Goal: Task Accomplishment & Management: Manage account settings

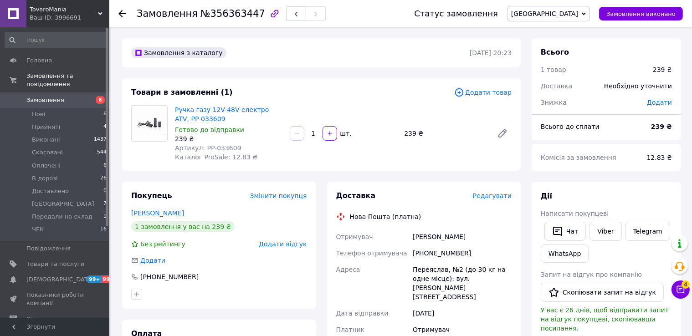
click at [488, 197] on span "Редагувати" at bounding box center [492, 195] width 39 height 7
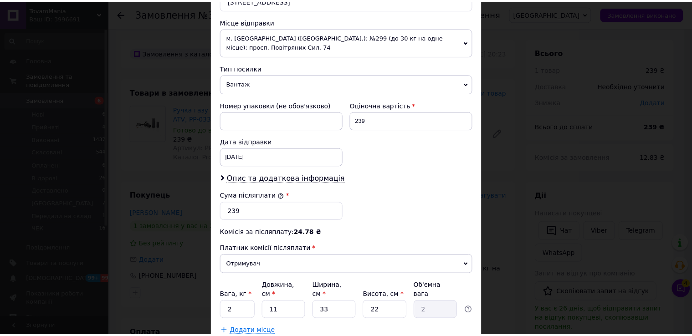
scroll to position [356, 0]
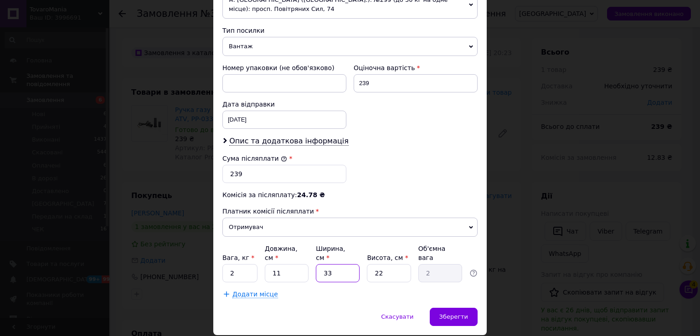
click at [333, 264] on input "33" at bounding box center [338, 273] width 44 height 18
type input "1"
type input "0.1"
type input "15"
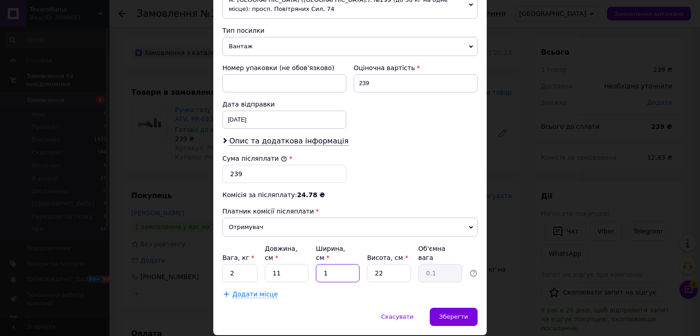
type input "0.91"
type input "15"
click at [246, 264] on input "2" at bounding box center [239, 273] width 35 height 18
type input "1"
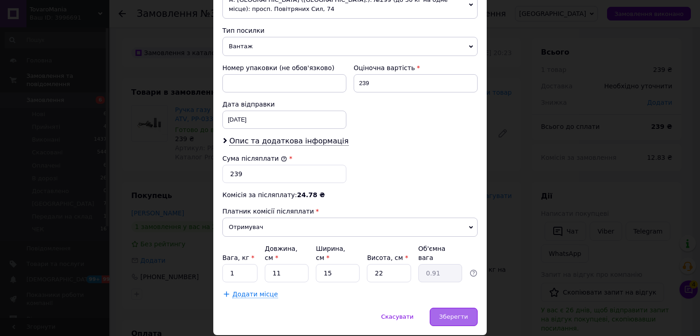
click at [455, 314] on span "Зберегти" at bounding box center [453, 317] width 29 height 7
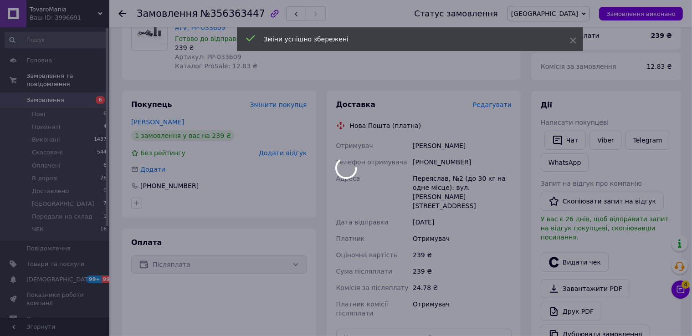
scroll to position [273, 0]
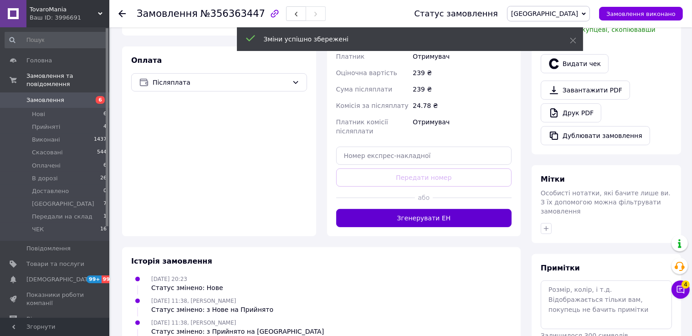
click at [436, 209] on button "Згенерувати ЕН" at bounding box center [424, 218] width 176 height 18
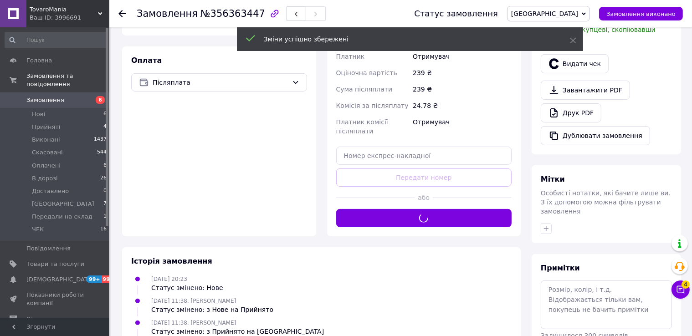
scroll to position [0, 0]
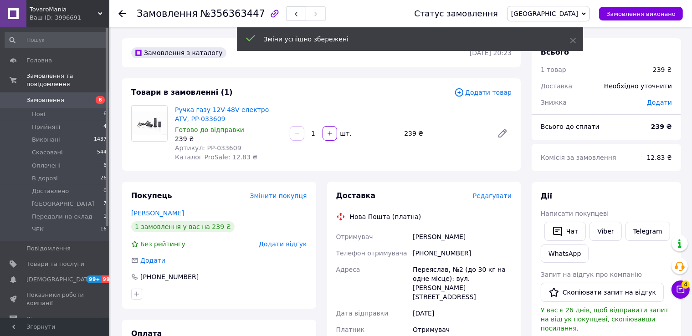
click at [587, 15] on span "[GEOGRAPHIC_DATA]" at bounding box center [548, 13] width 83 height 15
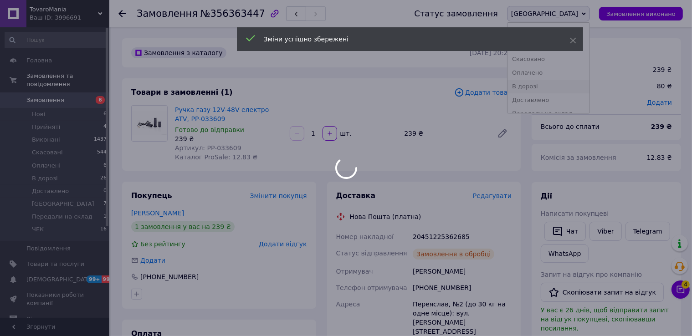
scroll to position [24, 0]
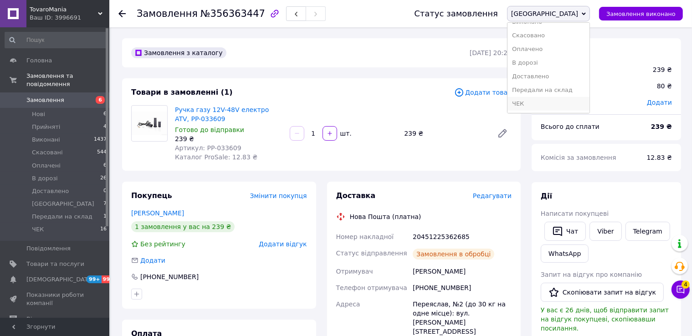
click at [590, 102] on li "ЧЕК" at bounding box center [549, 104] width 82 height 14
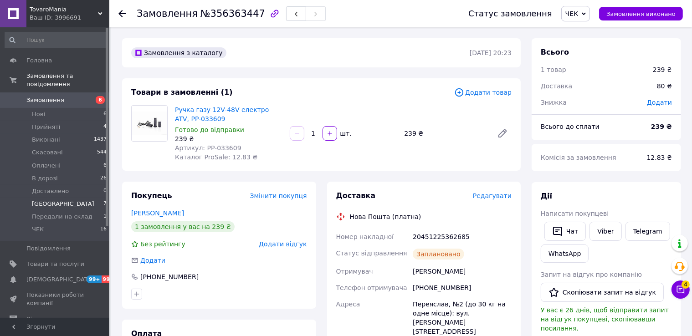
click at [73, 198] on li "[GEOGRAPHIC_DATA] 7" at bounding box center [56, 204] width 112 height 13
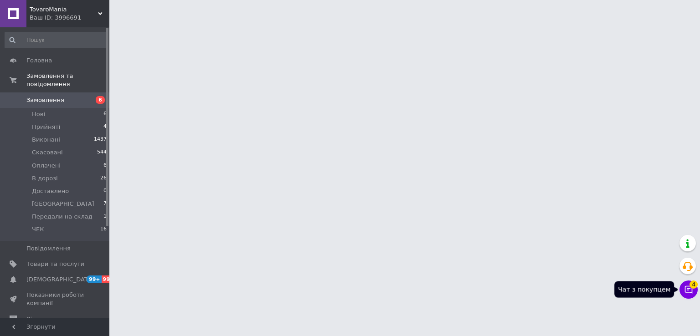
click at [685, 285] on button "Чат з покупцем 4" at bounding box center [688, 290] width 18 height 18
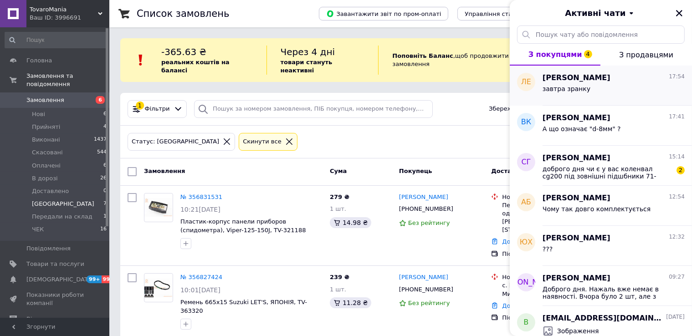
click at [640, 88] on div "завтра зранку" at bounding box center [614, 90] width 142 height 15
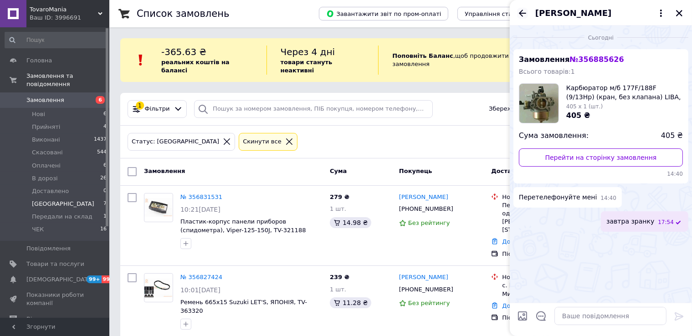
click at [523, 14] on icon "Назад" at bounding box center [522, 13] width 11 height 11
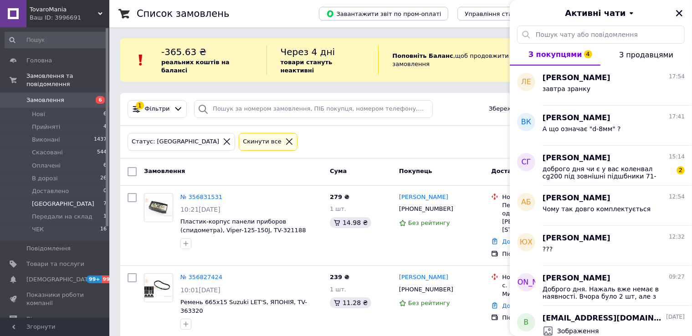
click at [678, 12] on icon "Закрити" at bounding box center [679, 13] width 6 height 6
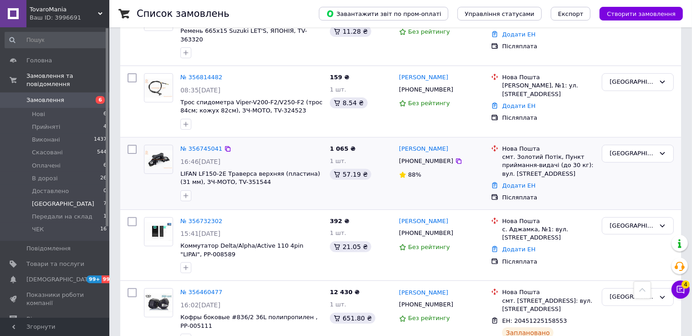
scroll to position [226, 0]
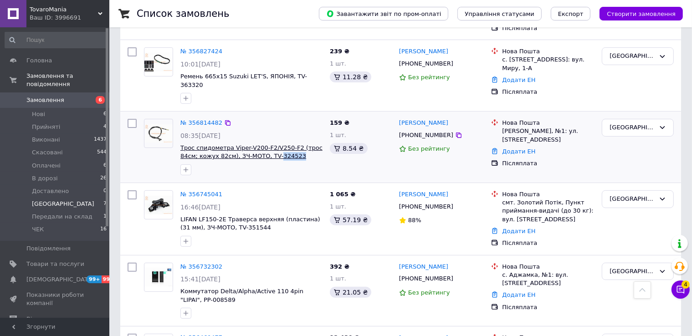
drag, startPoint x: 295, startPoint y: 134, endPoint x: 256, endPoint y: 131, distance: 39.7
click at [256, 144] on span "Трос спидометра Viper-V200-F2/V250-F2 (трос 84см; кожух 82см), ЗЧ-МОТО, TV-3245…" at bounding box center [251, 152] width 142 height 17
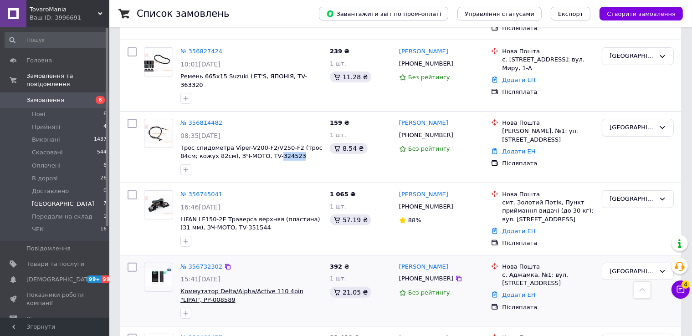
copy span "324523"
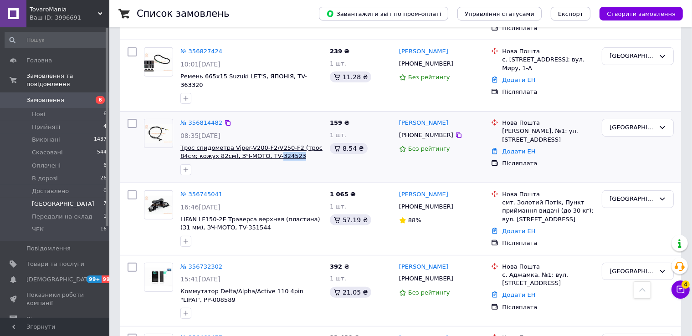
scroll to position [180, 0]
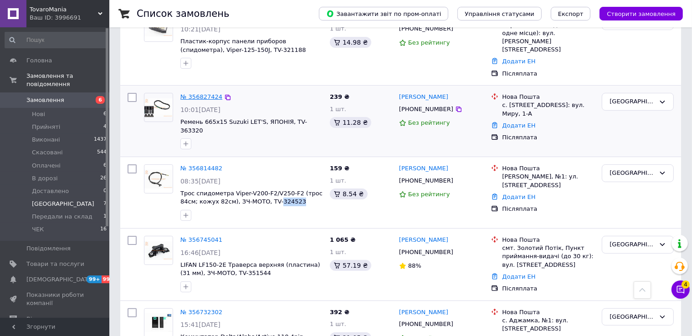
click at [208, 93] on link "№ 356827424" at bounding box center [201, 96] width 42 height 7
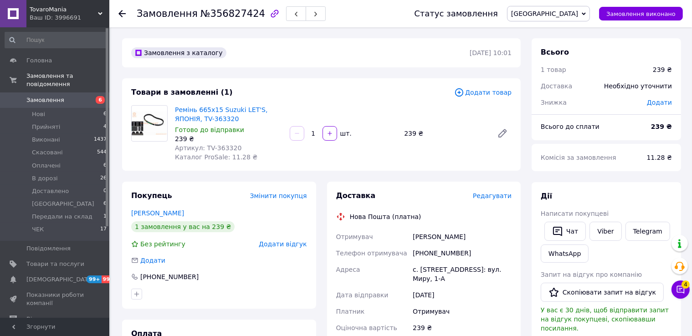
click at [494, 195] on span "Редагувати" at bounding box center [492, 195] width 39 height 7
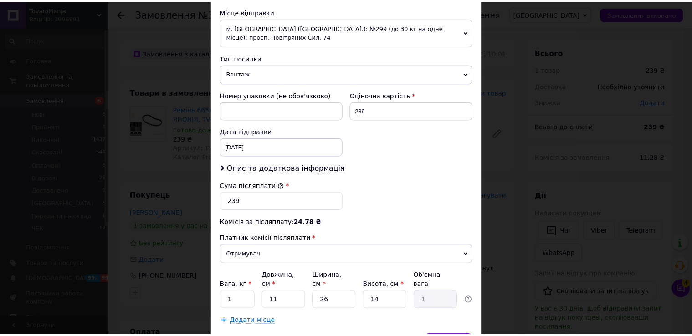
scroll to position [356, 0]
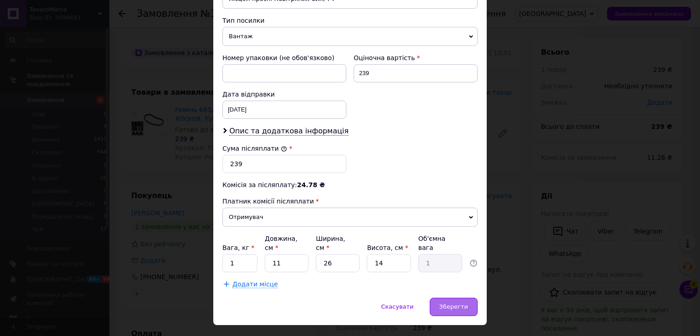
click at [450, 298] on div "Зберегти" at bounding box center [454, 307] width 48 height 18
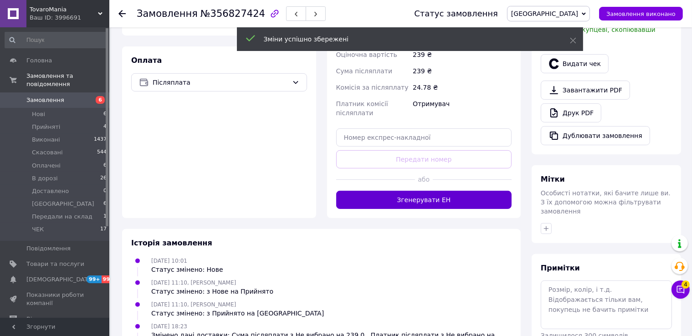
click at [432, 193] on button "Згенерувати ЕН" at bounding box center [424, 200] width 176 height 18
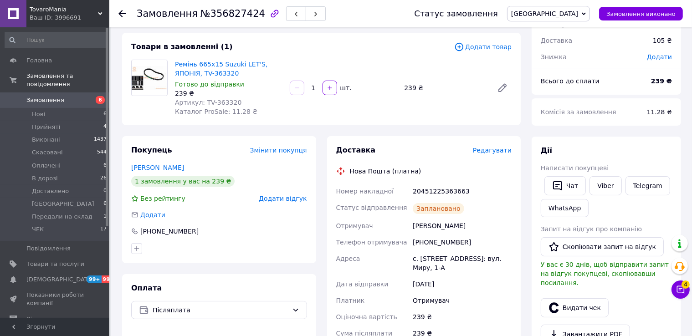
click at [572, 15] on span "[GEOGRAPHIC_DATA]" at bounding box center [548, 13] width 83 height 15
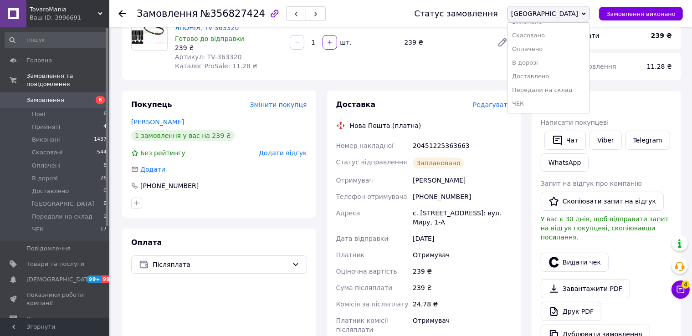
click at [586, 99] on li "ЧЕК" at bounding box center [549, 104] width 82 height 14
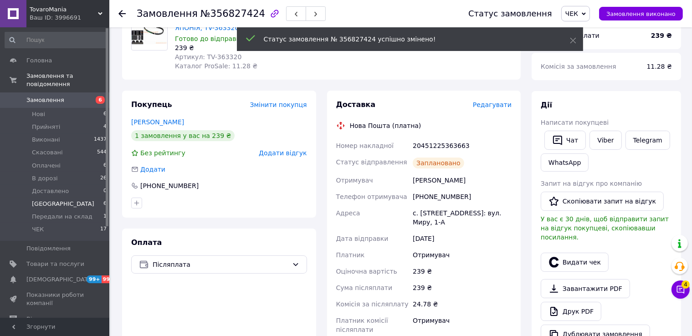
click at [39, 200] on span "[GEOGRAPHIC_DATA]" at bounding box center [63, 204] width 62 height 8
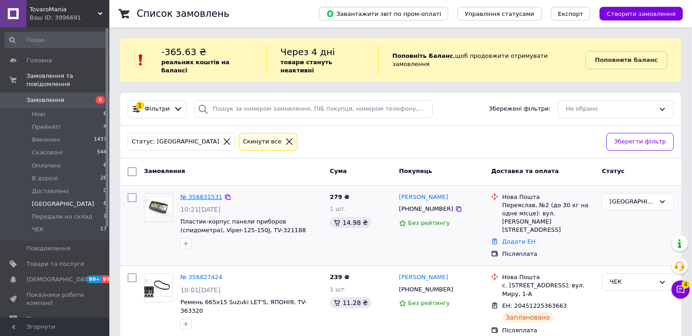
click at [204, 194] on link "№ 356831531" at bounding box center [201, 197] width 42 height 7
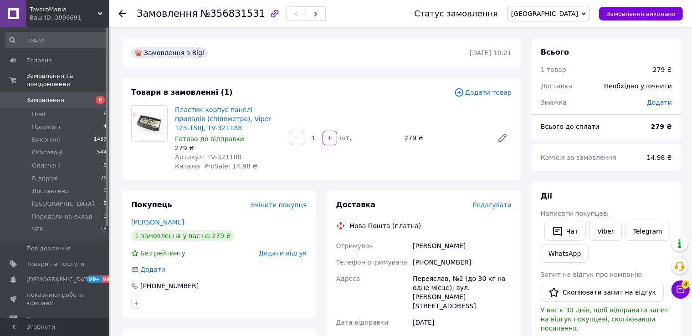
click at [498, 203] on span "Редагувати" at bounding box center [492, 204] width 39 height 7
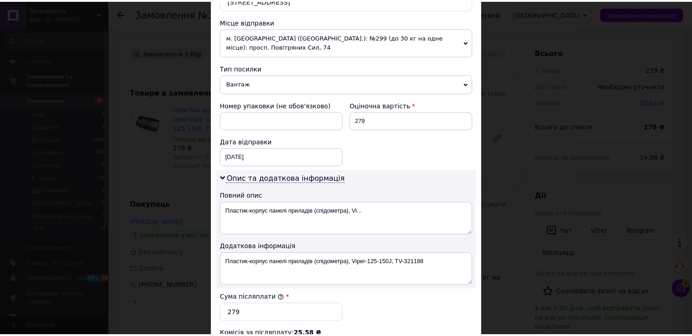
scroll to position [458, 0]
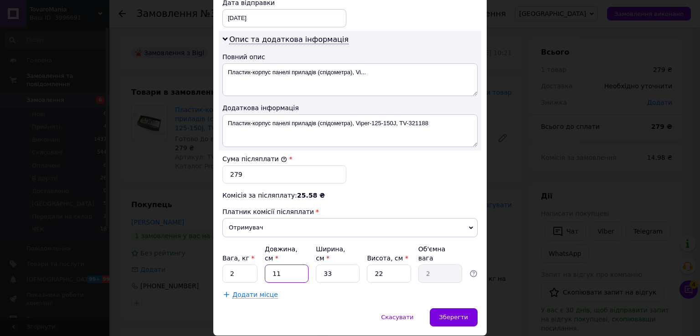
click at [292, 265] on input "11" at bounding box center [287, 274] width 44 height 18
type input "2"
type input "0.36"
type input "25"
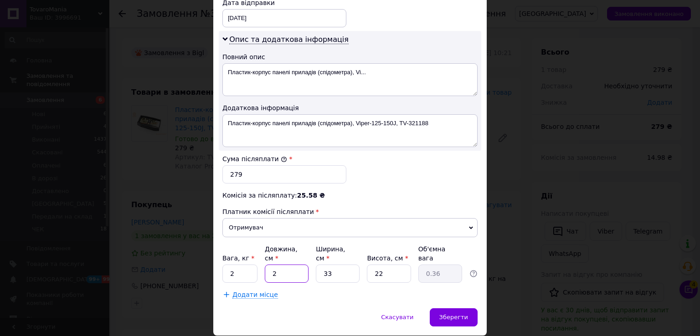
type input "4.54"
type input "25"
click at [343, 265] on input "33" at bounding box center [338, 274] width 44 height 18
type input "1"
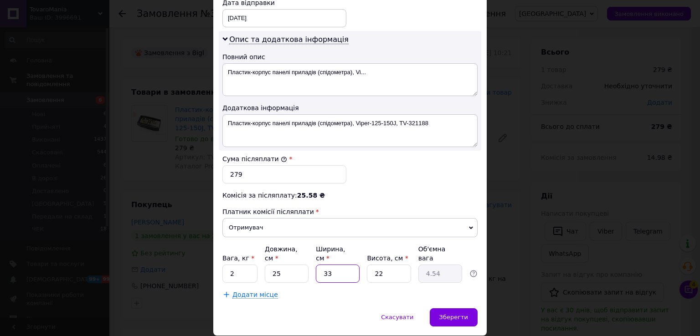
type input "0.14"
type input "17"
type input "2.34"
type input "17"
click at [377, 265] on input "22" at bounding box center [389, 274] width 44 height 18
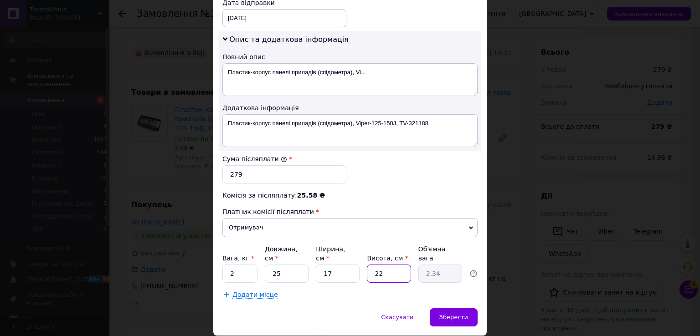
click at [377, 265] on input "22" at bounding box center [389, 274] width 44 height 18
type input "1"
type input "0.11"
type input "12"
type input "1.27"
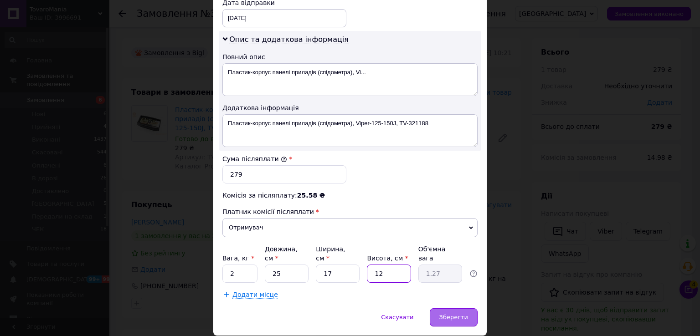
type input "12"
click at [458, 314] on span "Зберегти" at bounding box center [453, 317] width 29 height 7
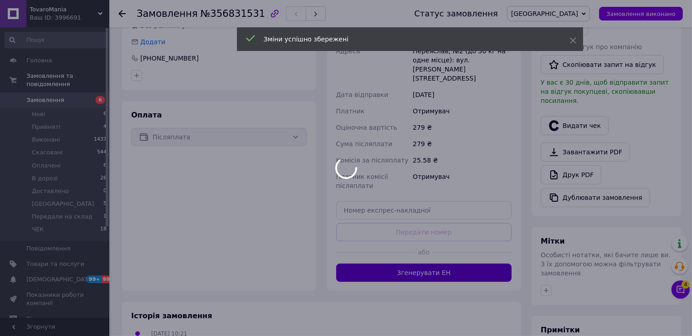
click at [447, 264] on button "Згенерувати ЕН" at bounding box center [424, 273] width 176 height 18
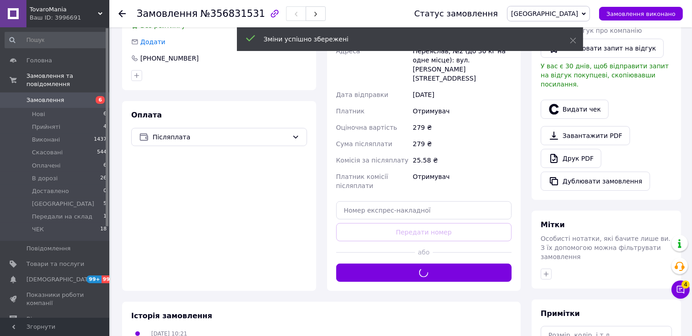
scroll to position [91, 0]
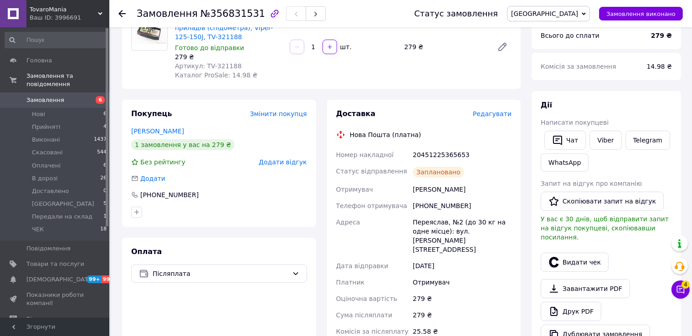
click at [578, 11] on span "[GEOGRAPHIC_DATA]" at bounding box center [544, 13] width 67 height 7
click at [586, 107] on li "ЧЕК" at bounding box center [549, 104] width 82 height 14
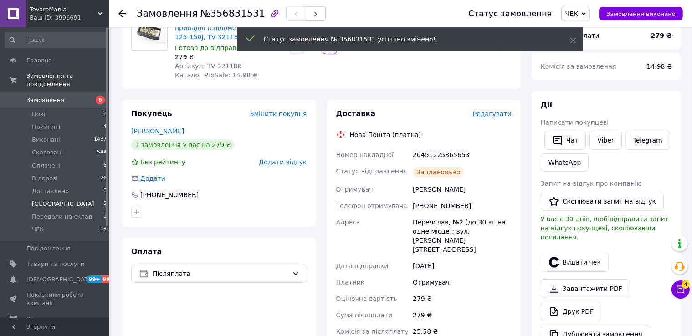
click at [57, 198] on li "Киев 5" at bounding box center [56, 204] width 112 height 13
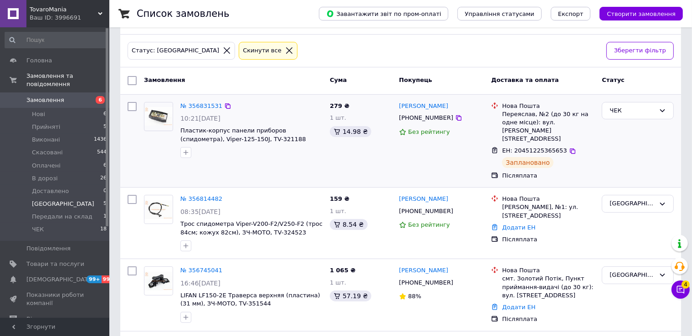
scroll to position [182, 0]
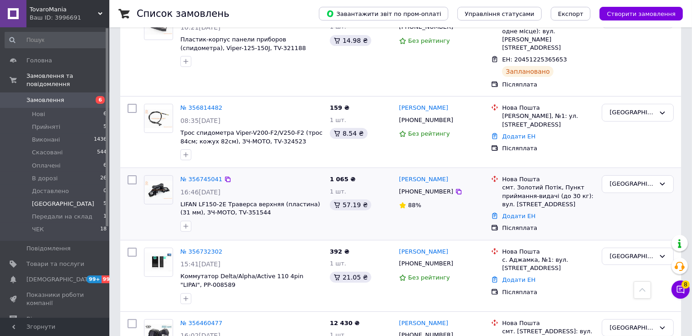
click at [198, 175] on div "№ 356745041" at bounding box center [202, 180] width 44 height 10
click at [201, 176] on link "№ 356745041" at bounding box center [201, 179] width 42 height 7
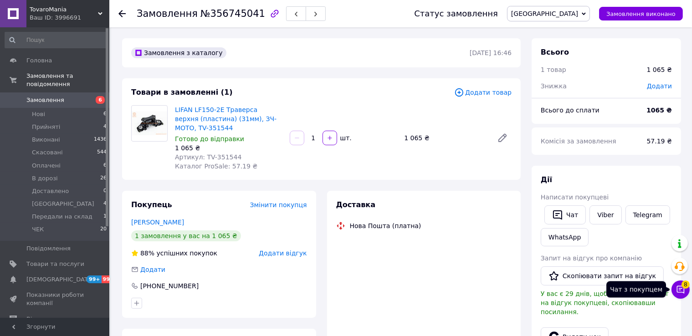
click at [680, 294] on button "Чат з покупцем 8" at bounding box center [681, 290] width 18 height 18
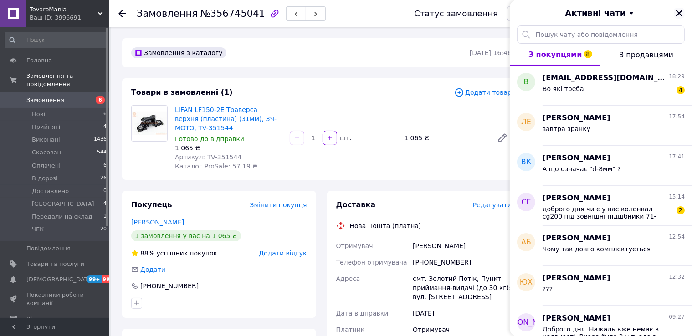
click at [679, 11] on icon "Закрити" at bounding box center [679, 13] width 8 height 8
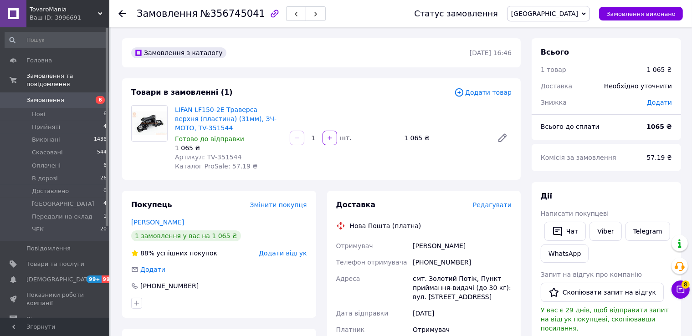
click at [501, 206] on span "Редагувати" at bounding box center [492, 204] width 39 height 7
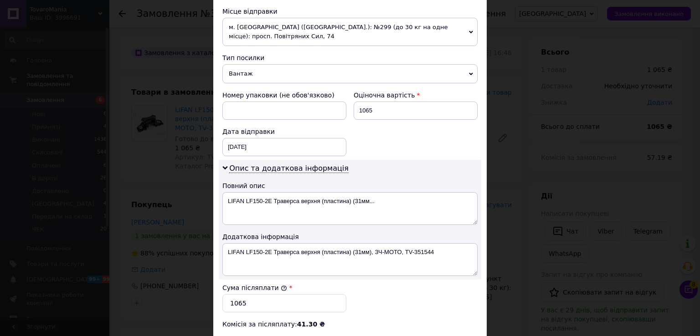
scroll to position [458, 0]
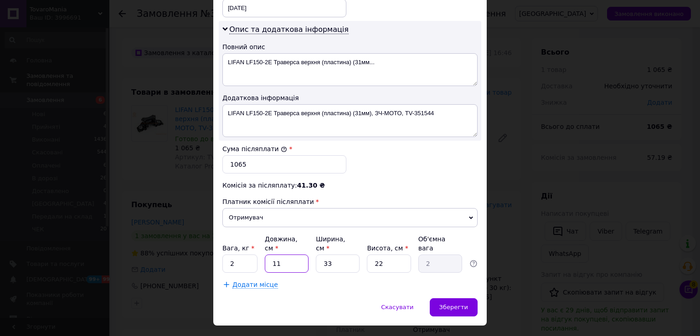
click at [295, 255] on input "11" at bounding box center [287, 264] width 44 height 18
click at [448, 304] on span "Зберегти" at bounding box center [453, 307] width 29 height 7
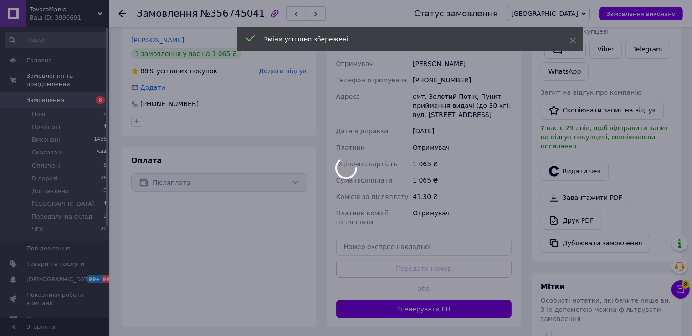
scroll to position [228, 0]
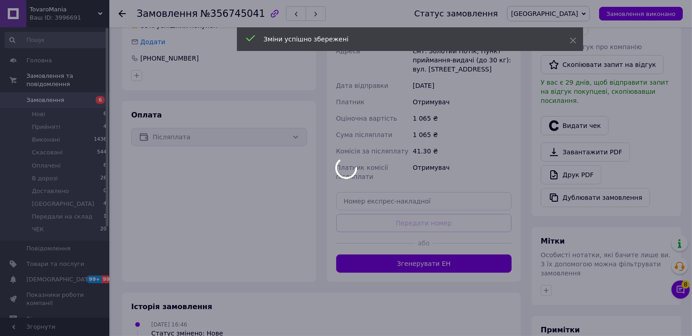
click at [447, 261] on div at bounding box center [346, 168] width 692 height 336
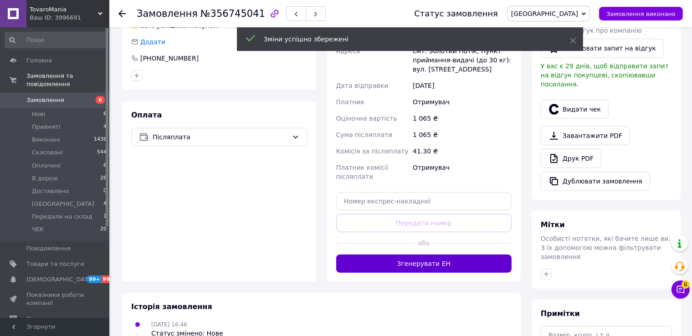
click at [442, 262] on button "Згенерувати ЕН" at bounding box center [424, 264] width 176 height 18
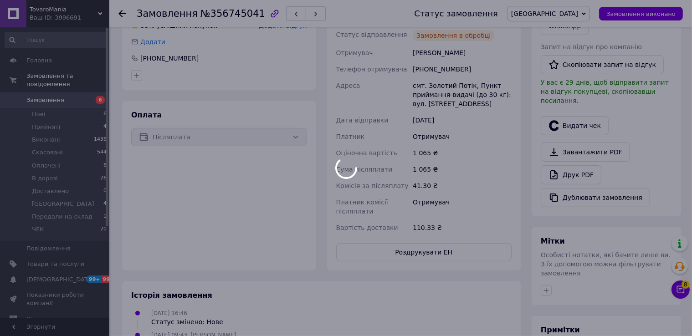
scroll to position [46, 0]
